Goal: Task Accomplishment & Management: Manage account settings

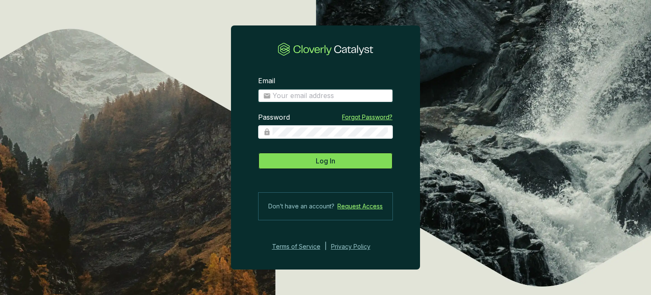
type input "[PERSON_NAME][EMAIL_ADDRESS][DOMAIN_NAME]"
click at [312, 160] on button "Log In" at bounding box center [325, 160] width 135 height 17
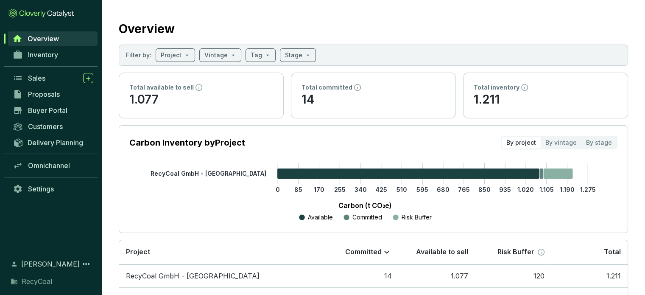
scroll to position [42, 0]
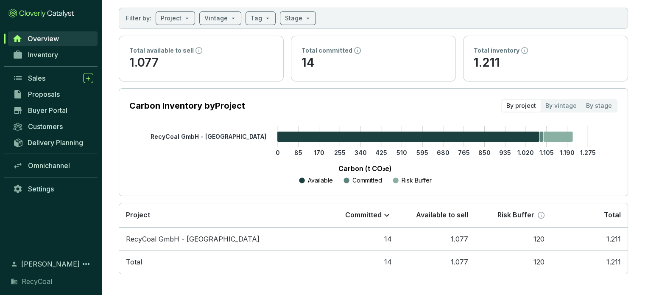
click at [369, 178] on p "Committed" at bounding box center [367, 180] width 30 height 8
click at [317, 55] on p "14" at bounding box center [373, 63] width 144 height 16
click at [355, 48] on icon at bounding box center [357, 50] width 7 height 7
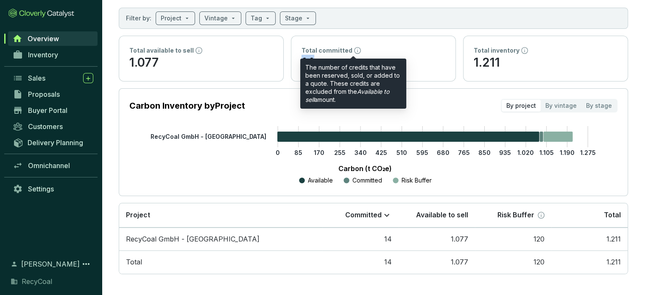
click at [355, 48] on icon at bounding box center [357, 50] width 7 height 7
click at [323, 53] on p "Total committed" at bounding box center [326, 50] width 51 height 8
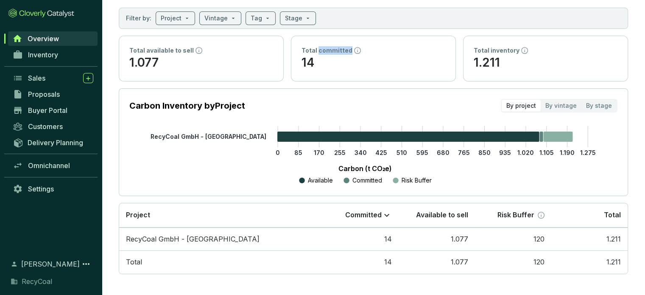
click at [323, 53] on p "Total committed" at bounding box center [326, 50] width 51 height 8
click at [217, 260] on td "Total" at bounding box center [220, 261] width 203 height 23
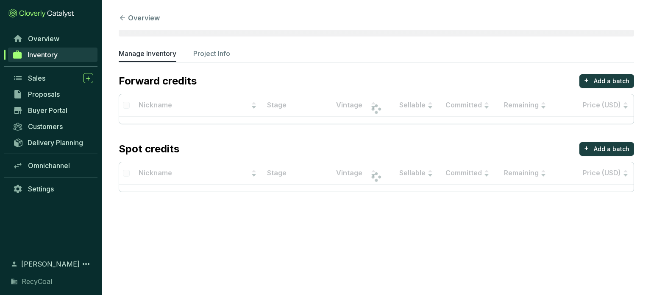
click at [147, 245] on section "Overview Manage Inventory Project Info Forward credits + Add a batch Nickname S…" at bounding box center [325, 147] width 651 height 295
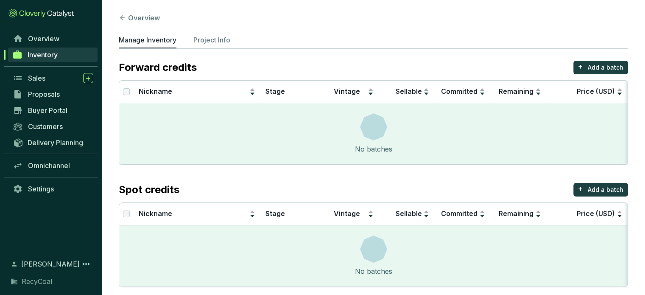
click at [123, 16] on icon at bounding box center [123, 18] width 8 height 8
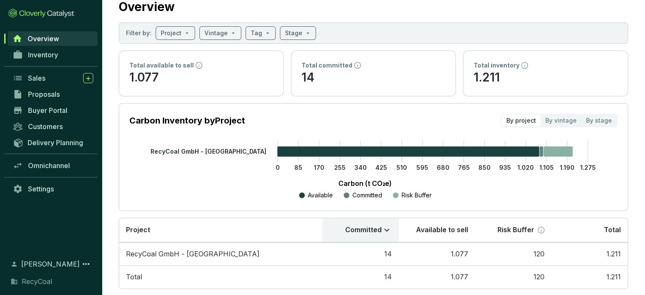
scroll to position [42, 0]
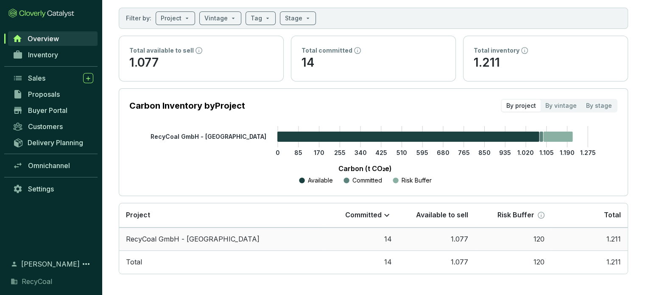
click at [390, 236] on td "14" at bounding box center [360, 238] width 76 height 23
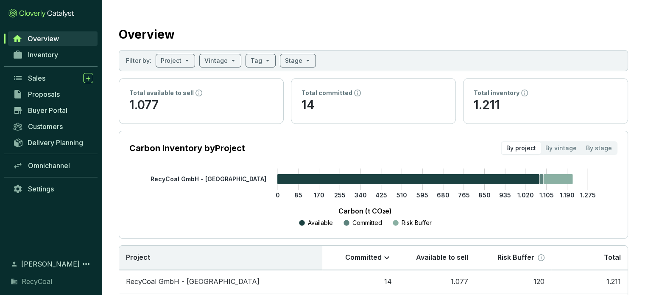
scroll to position [42, 0]
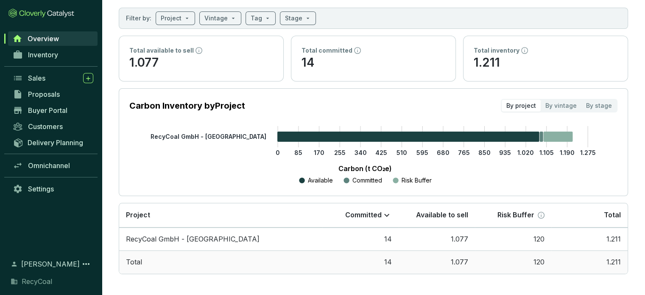
click at [289, 265] on td "Total" at bounding box center [220, 261] width 203 height 23
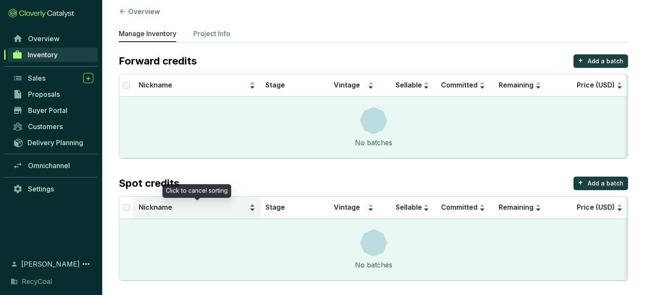
scroll to position [8, 0]
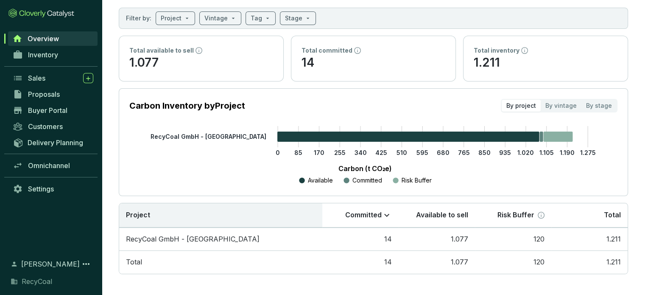
scroll to position [42, 0]
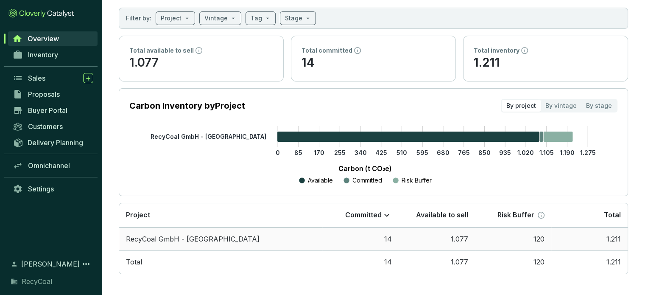
click at [164, 236] on td "RecyCoal GmbH - [GEOGRAPHIC_DATA]" at bounding box center [220, 238] width 203 height 23
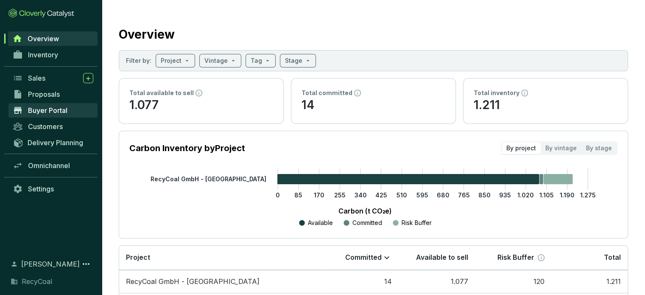
click at [40, 113] on span "Buyer Portal" at bounding box center [47, 110] width 39 height 8
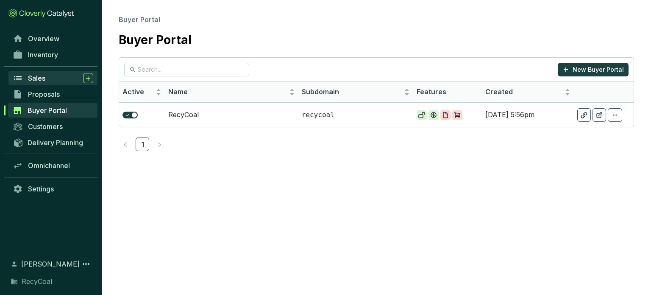
click at [43, 77] on span "Sales" at bounding box center [36, 78] width 17 height 8
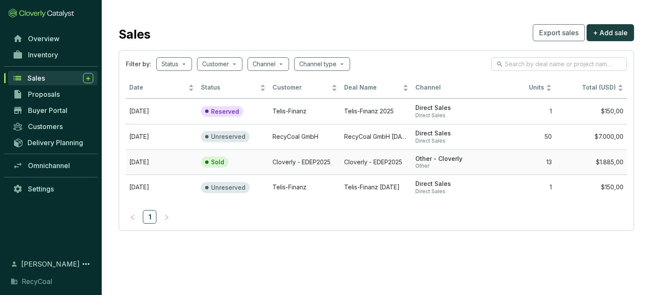
click at [314, 163] on td "Cloverly - EDEP2025" at bounding box center [305, 161] width 72 height 25
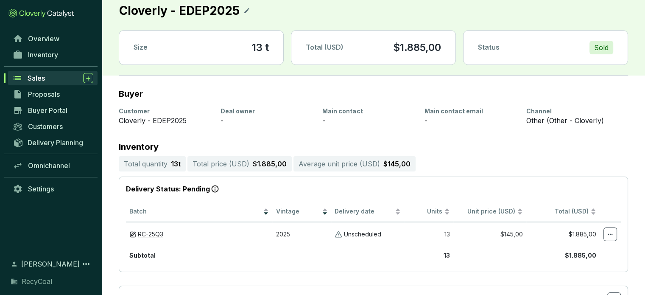
scroll to position [42, 0]
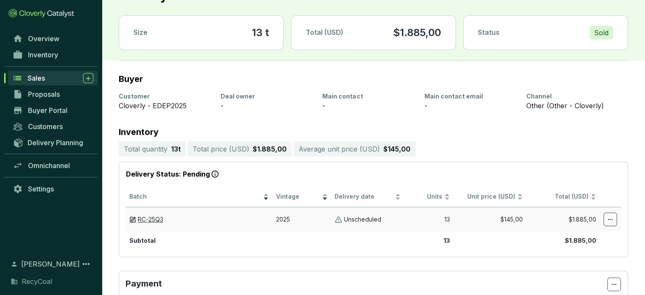
click at [283, 220] on td "2025" at bounding box center [301, 219] width 58 height 24
click at [358, 216] on p "Unscheduled" at bounding box center [362, 219] width 37 height 8
click at [157, 218] on link "RC-25Q3" at bounding box center [150, 219] width 25 height 8
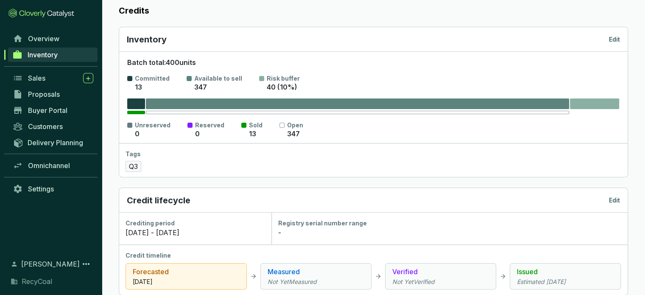
scroll to position [170, 0]
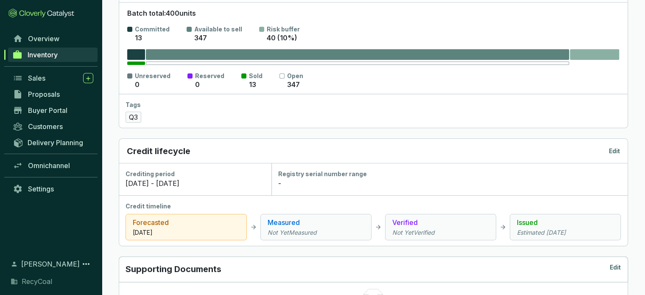
drag, startPoint x: 213, startPoint y: 184, endPoint x: 114, endPoint y: 192, distance: 99.5
click at [114, 192] on section "Credits Inventory Edit Batch total: 400 units Committed 13 Available to sell 34…" at bounding box center [373, 256] width 543 height 628
click at [211, 198] on div "Credit timeline Forecasted Apr 07 2025 Measured Not Yet Measured Verified Not Y…" at bounding box center [373, 220] width 509 height 50
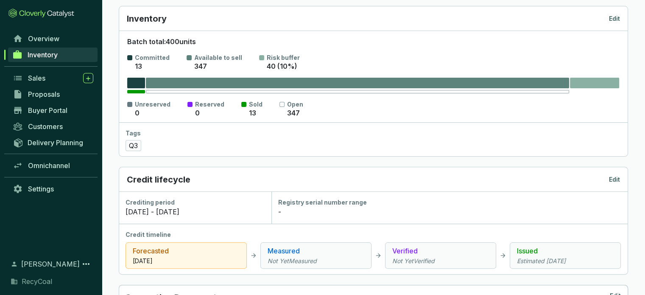
scroll to position [212, 0]
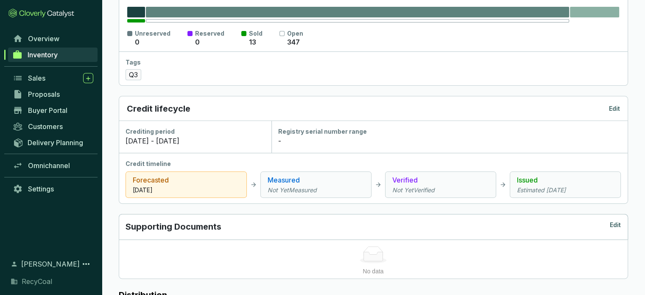
click at [551, 184] on div "Issued Estimated Oct 15 2025" at bounding box center [564, 184] width 111 height 26
drag, startPoint x: 545, startPoint y: 194, endPoint x: 423, endPoint y: 179, distance: 123.0
click at [424, 179] on section "Forecasted Apr 07 2025 Measured Not Yet Measured Verified Not Yet Verified Issu…" at bounding box center [372, 183] width 495 height 30
click at [338, 171] on div "Measured Not Yet Measured" at bounding box center [315, 184] width 111 height 26
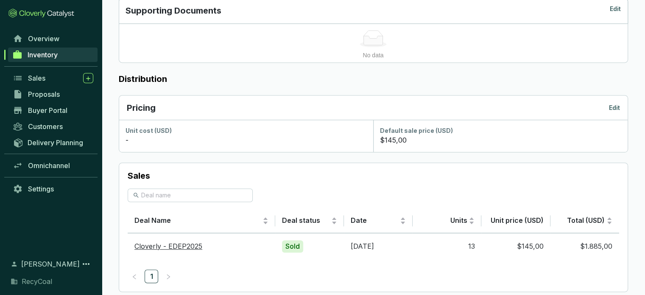
scroll to position [444, 0]
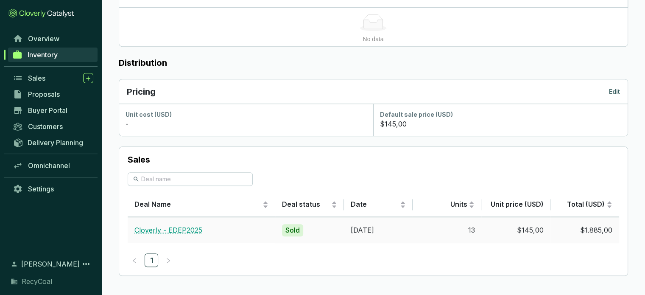
click at [188, 229] on link "Cloverly - EDEP2025" at bounding box center [168, 229] width 68 height 8
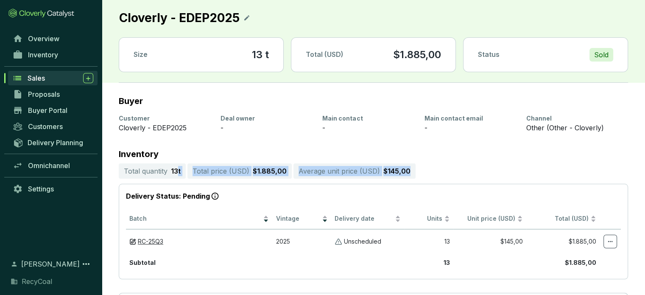
drag, startPoint x: 176, startPoint y: 173, endPoint x: 437, endPoint y: 167, distance: 261.6
click at [437, 167] on section "Total quantity 13 t Total price ( USD ) $1.885,00 Average unit price ( USD ) $1…" at bounding box center [373, 170] width 509 height 15
click at [438, 167] on section "Total quantity 13 t Total price ( USD ) $1.885,00 Average unit price ( USD ) $1…" at bounding box center [373, 170] width 509 height 15
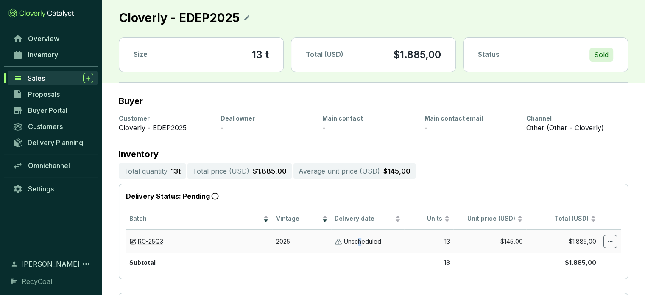
click at [359, 240] on p "Unscheduled" at bounding box center [362, 241] width 37 height 8
click at [339, 242] on img at bounding box center [338, 241] width 8 height 8
click at [343, 220] on span "Delivery date" at bounding box center [363, 218] width 59 height 8
click at [409, 197] on p "Delivery Status: Pending" at bounding box center [373, 196] width 495 height 11
click at [608, 237] on icon at bounding box center [610, 241] width 7 height 10
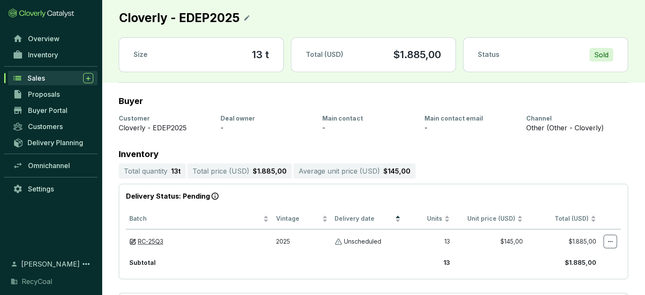
click at [460, 159] on section "Inventory Total quantity 13 t Total price ( USD ) $1.885,00 Average unit price …" at bounding box center [373, 214] width 509 height 129
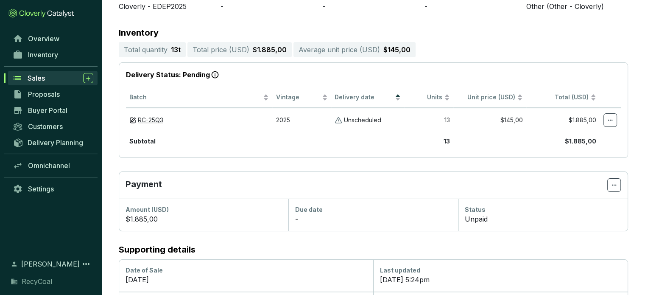
scroll to position [127, 0]
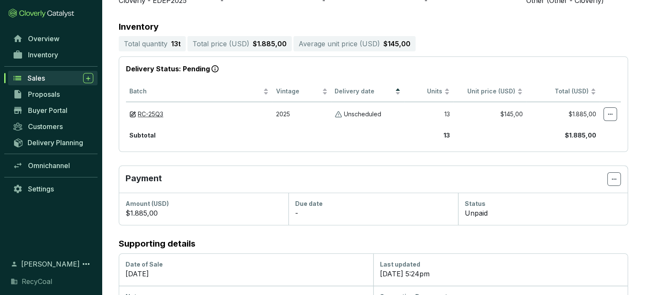
click at [151, 36] on div "Total quantity 13 t" at bounding box center [152, 43] width 67 height 15
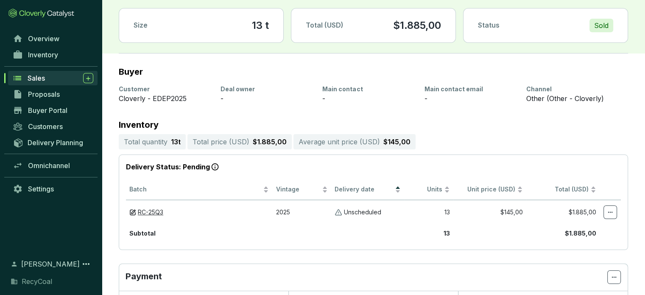
scroll to position [42, 0]
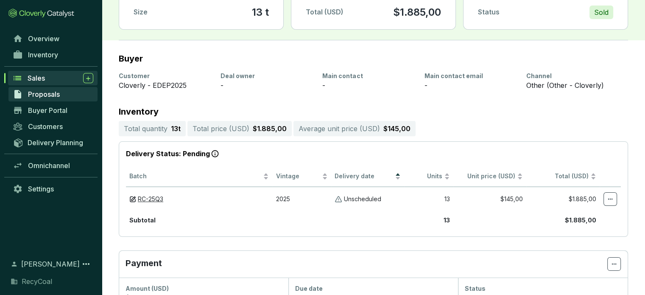
click at [39, 93] on span "Proposals" at bounding box center [44, 94] width 32 height 8
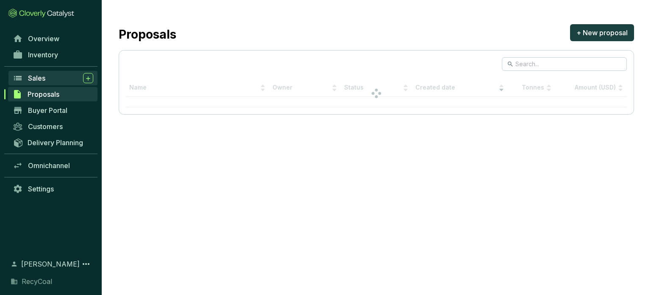
click at [45, 77] on span "Sales" at bounding box center [36, 78] width 17 height 8
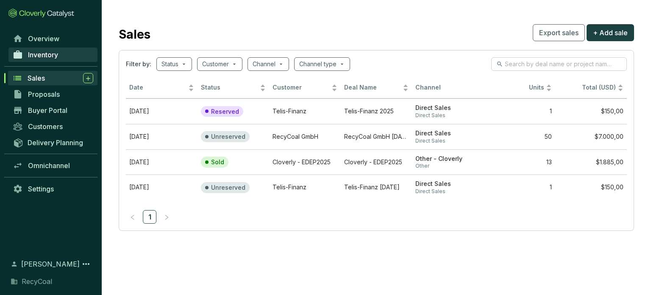
click at [50, 51] on span "Inventory" at bounding box center [43, 54] width 30 height 8
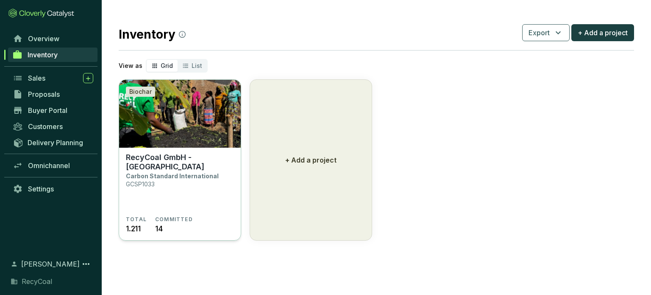
click at [149, 180] on p "GCSP1033" at bounding box center [140, 183] width 29 height 7
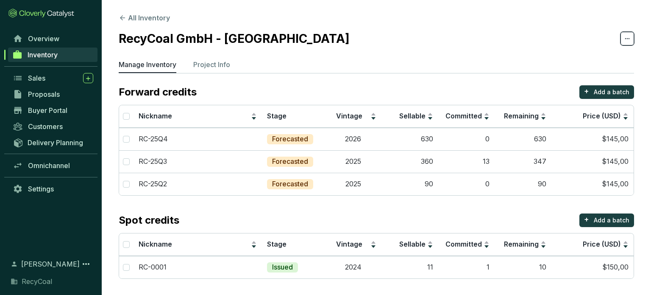
click at [631, 41] on span at bounding box center [627, 39] width 14 height 14
click at [495, 57] on section "All Inventory RecyCoal GmbH - Rwanda Manage Inventory Project Info Forward cred…" at bounding box center [376, 147] width 549 height 295
click at [556, 133] on td "$145,00" at bounding box center [592, 139] width 82 height 22
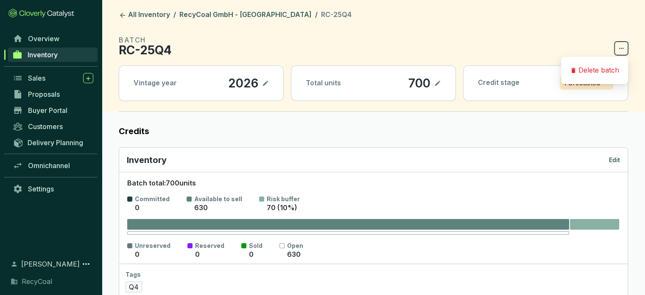
click at [622, 49] on icon at bounding box center [621, 48] width 7 height 10
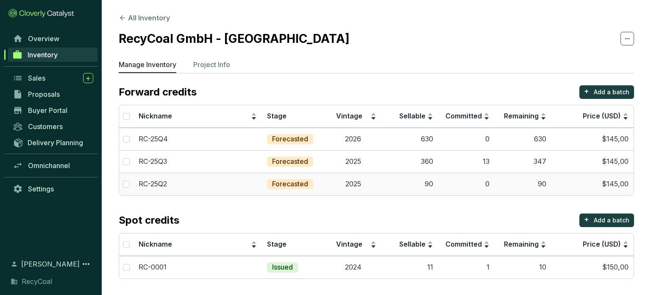
click at [585, 186] on td "$145,00" at bounding box center [592, 183] width 82 height 22
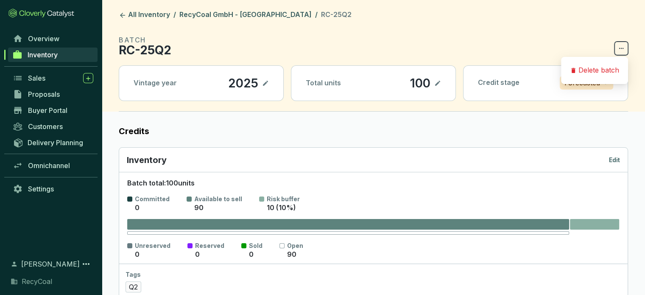
click at [619, 46] on icon at bounding box center [621, 48] width 7 height 10
click at [612, 70] on p "Delete batch" at bounding box center [598, 70] width 41 height 9
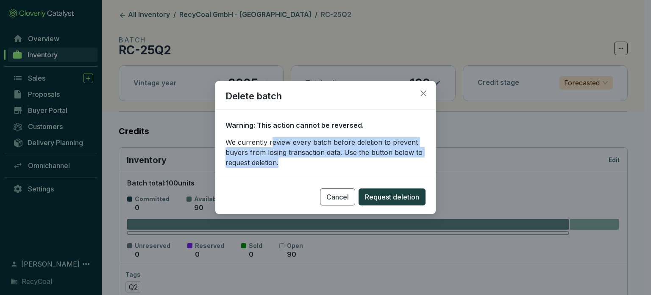
drag, startPoint x: 271, startPoint y: 145, endPoint x: 299, endPoint y: 164, distance: 34.1
click at [299, 164] on p "We currently review every batch before deletion to prevent buyers from losing t…" at bounding box center [325, 152] width 200 height 31
click at [369, 196] on span "Request deletion" at bounding box center [392, 197] width 54 height 10
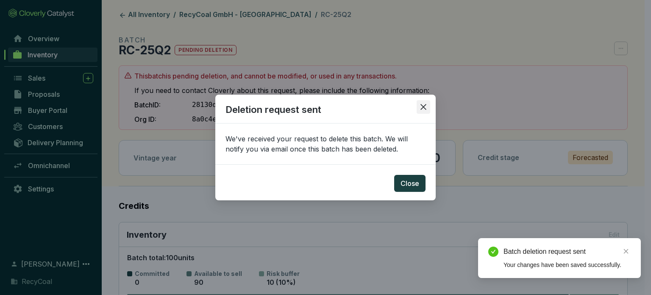
click at [429, 105] on span "Close" at bounding box center [424, 107] width 14 height 8
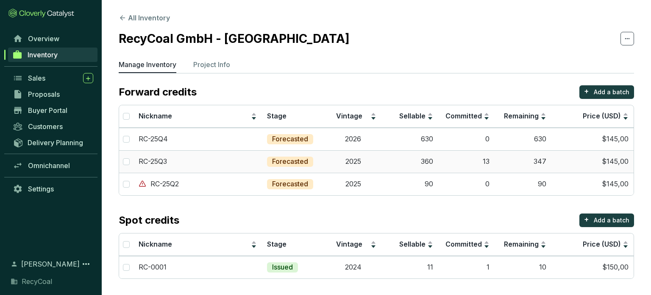
click at [378, 153] on td "2025" at bounding box center [353, 161] width 57 height 22
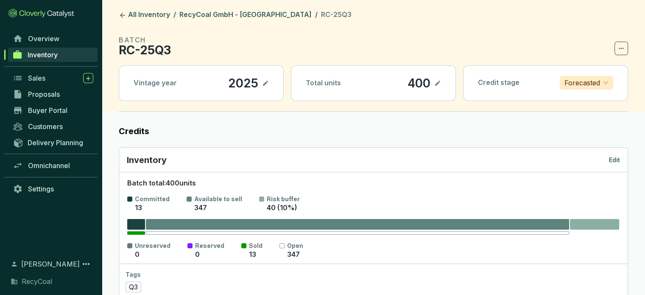
click at [627, 46] on header "All Inventory / RecyCoal GmbH - Rwanda / RC-25Q3 BATCH RC-25Q3 Vintage year 202…" at bounding box center [373, 55] width 543 height 111
click at [626, 49] on span at bounding box center [621, 49] width 14 height 14
click at [401, 86] on div "Total units 400" at bounding box center [373, 83] width 164 height 35
click at [438, 83] on icon at bounding box center [437, 83] width 5 height 5
drag, startPoint x: 418, startPoint y: 81, endPoint x: 398, endPoint y: 83, distance: 20.9
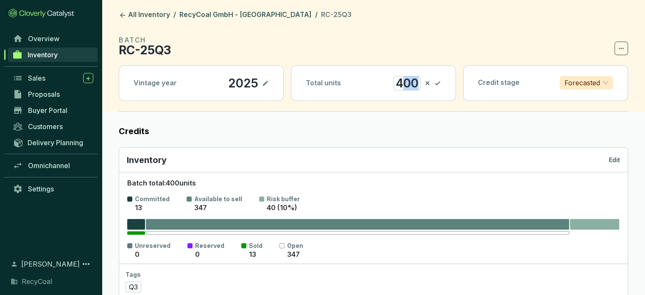
click at [398, 83] on div "400" at bounding box center [406, 83] width 27 height 14
click at [446, 32] on header "All Inventory / RecyCoal GmbH - Rwanda / RC-25Q3 BATCH RC-25Q3 Vintage year 202…" at bounding box center [373, 55] width 543 height 111
click at [486, 219] on div at bounding box center [357, 224] width 423 height 11
click at [439, 82] on icon at bounding box center [437, 83] width 5 height 4
